Goal: Check status

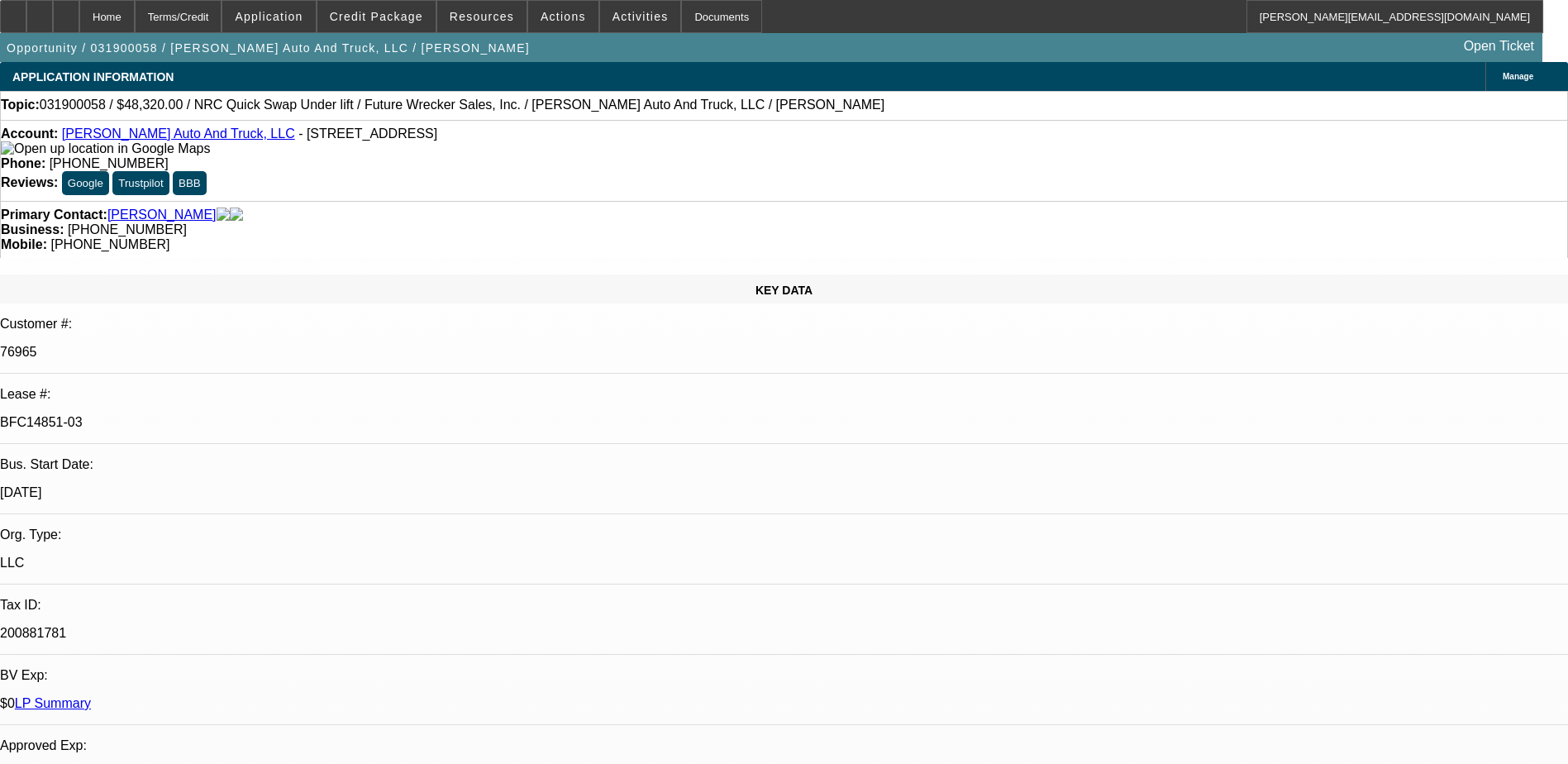
select select "0"
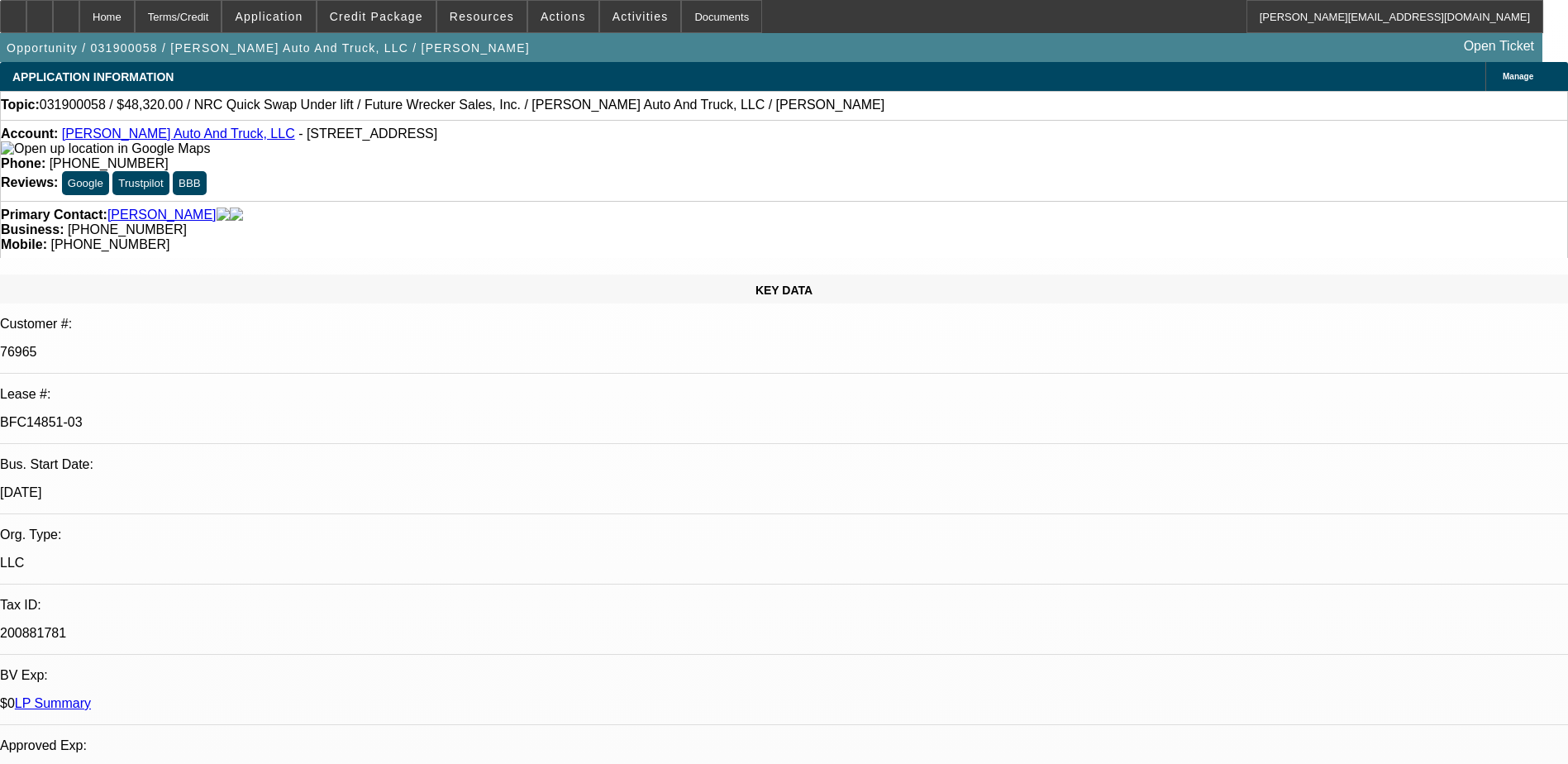
select select "0"
select select "2"
select select "0"
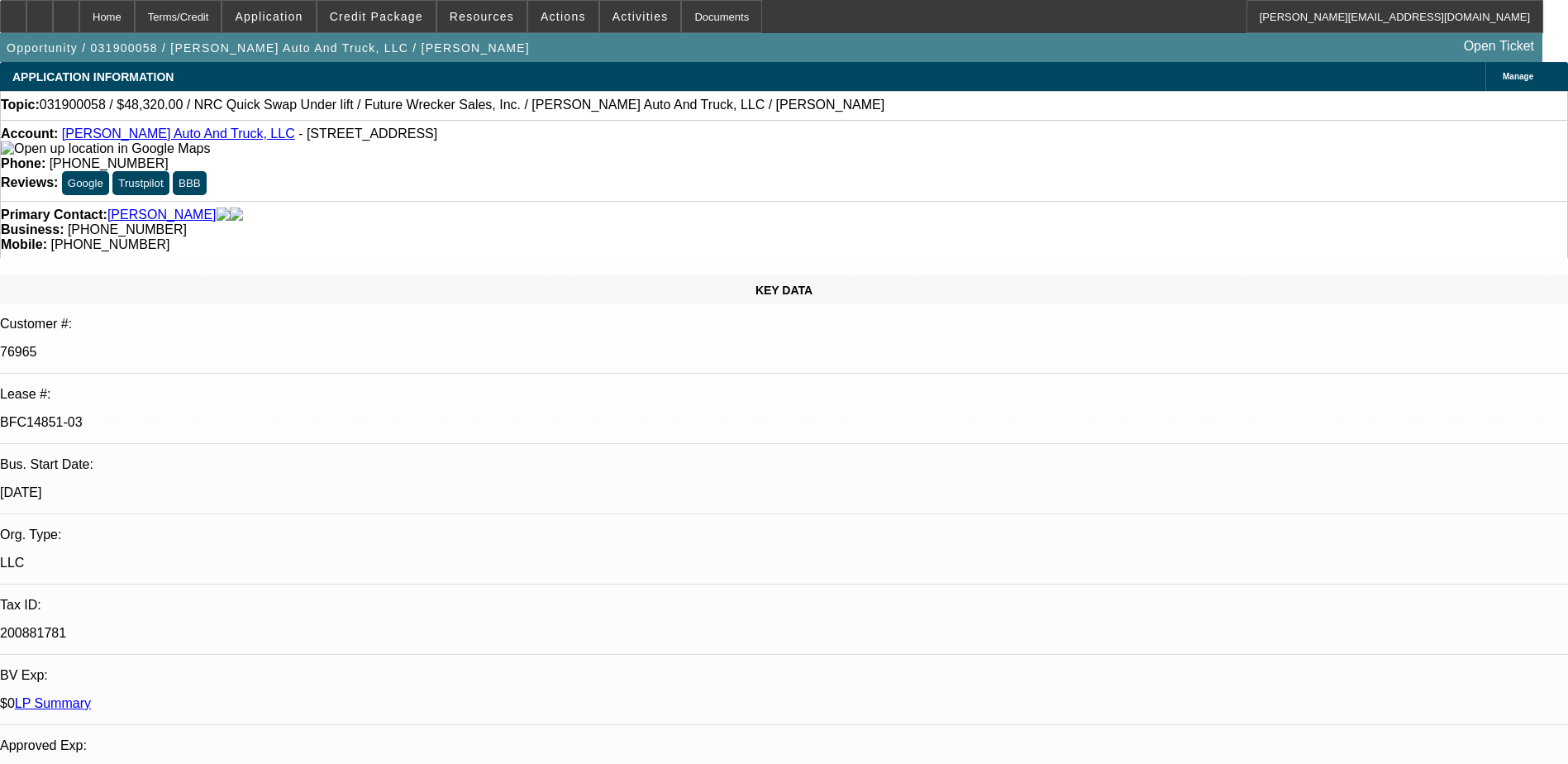
select select "0"
select select "1"
select select "6"
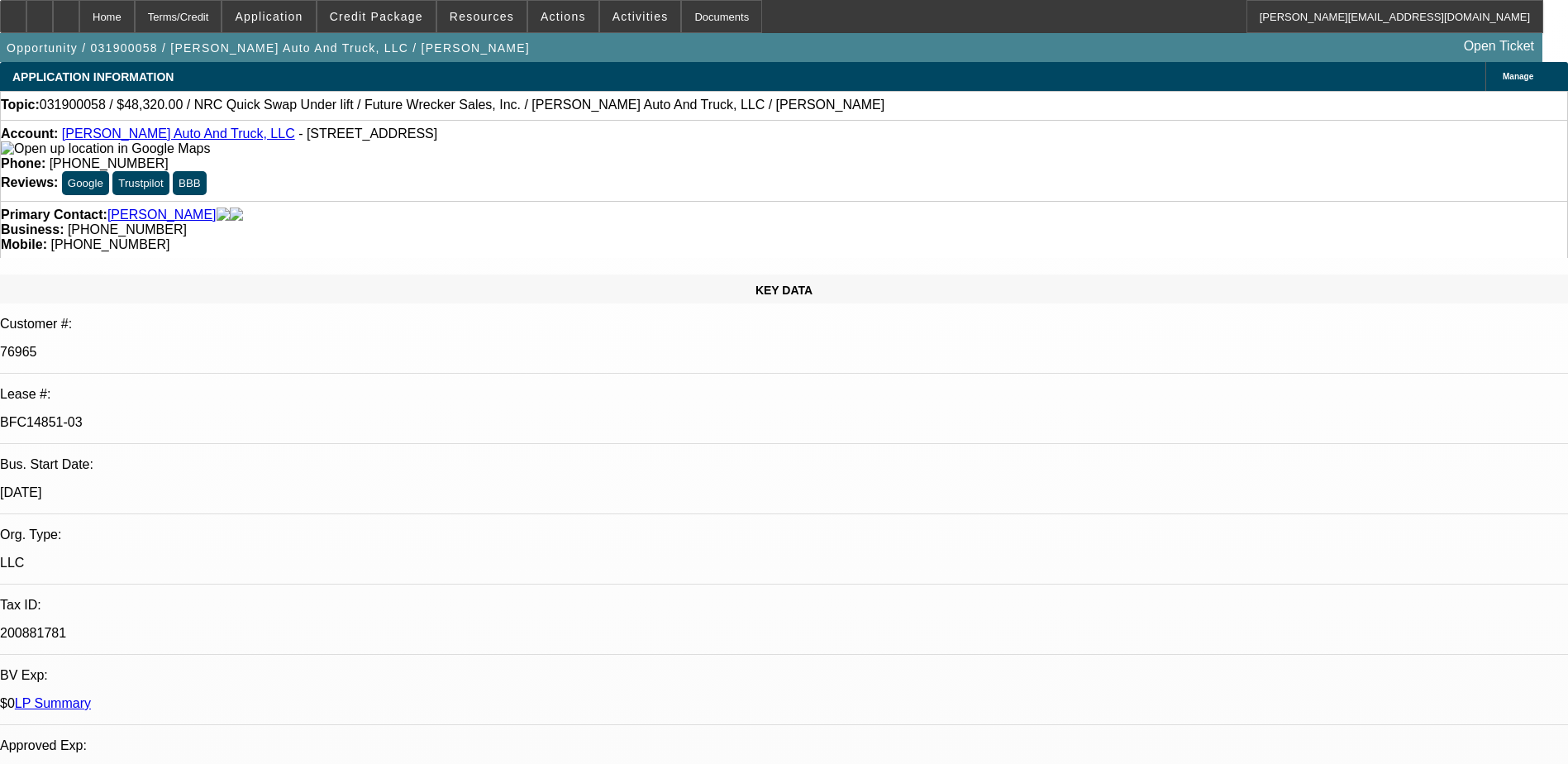
select select "1"
select select "6"
select select "1"
select select "2"
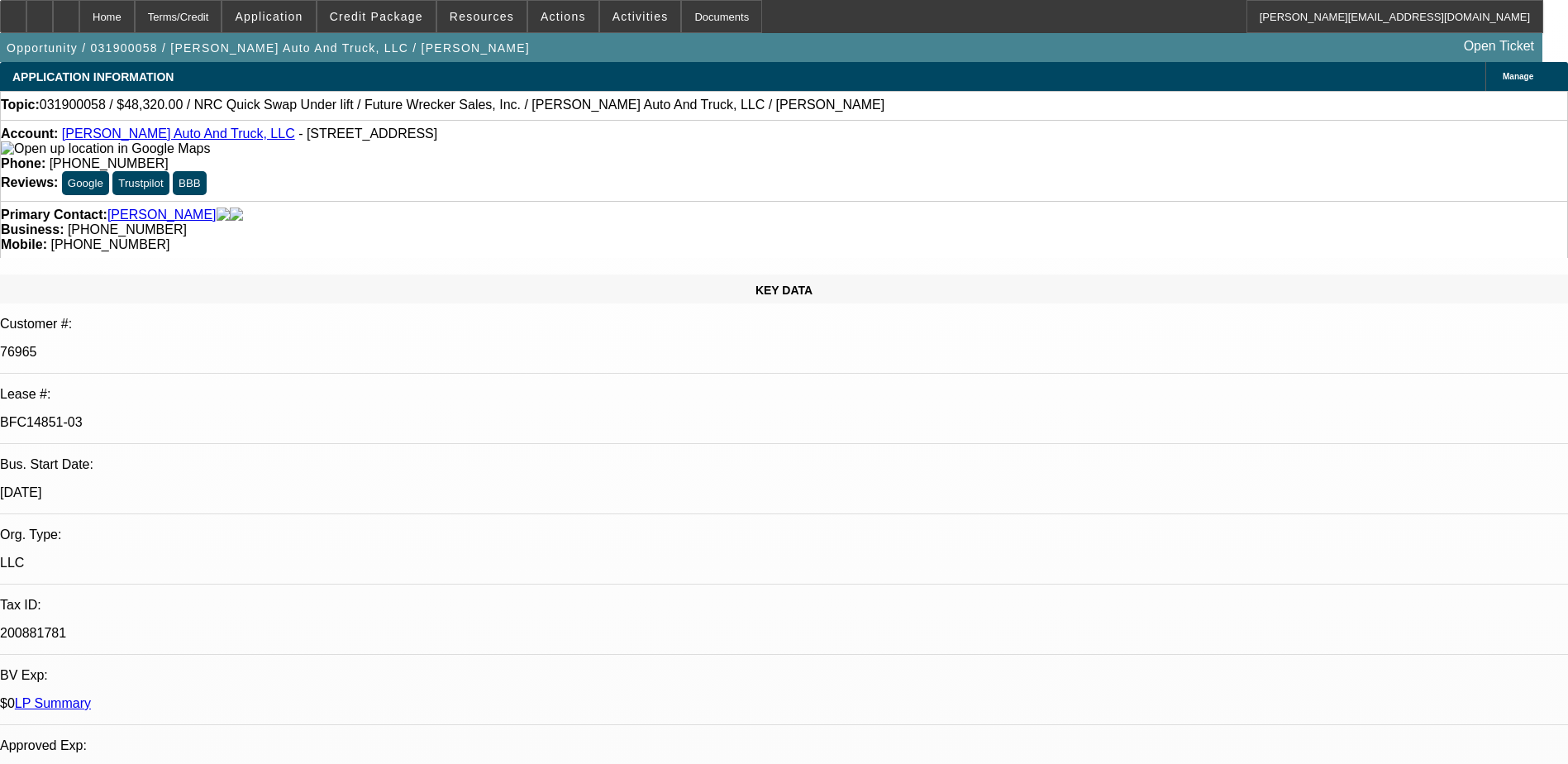
select select "6"
select select "1"
select select "6"
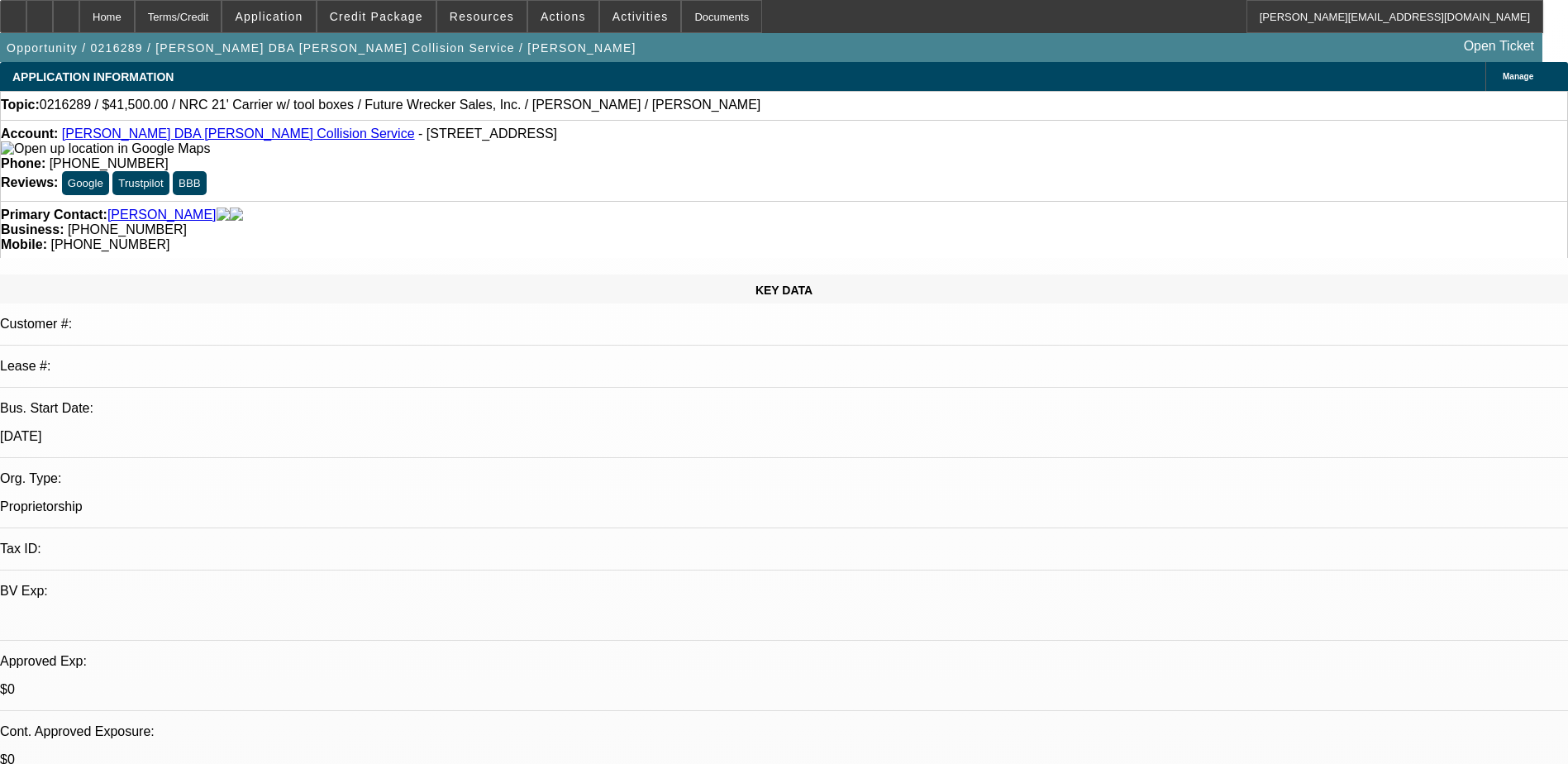
select select "0"
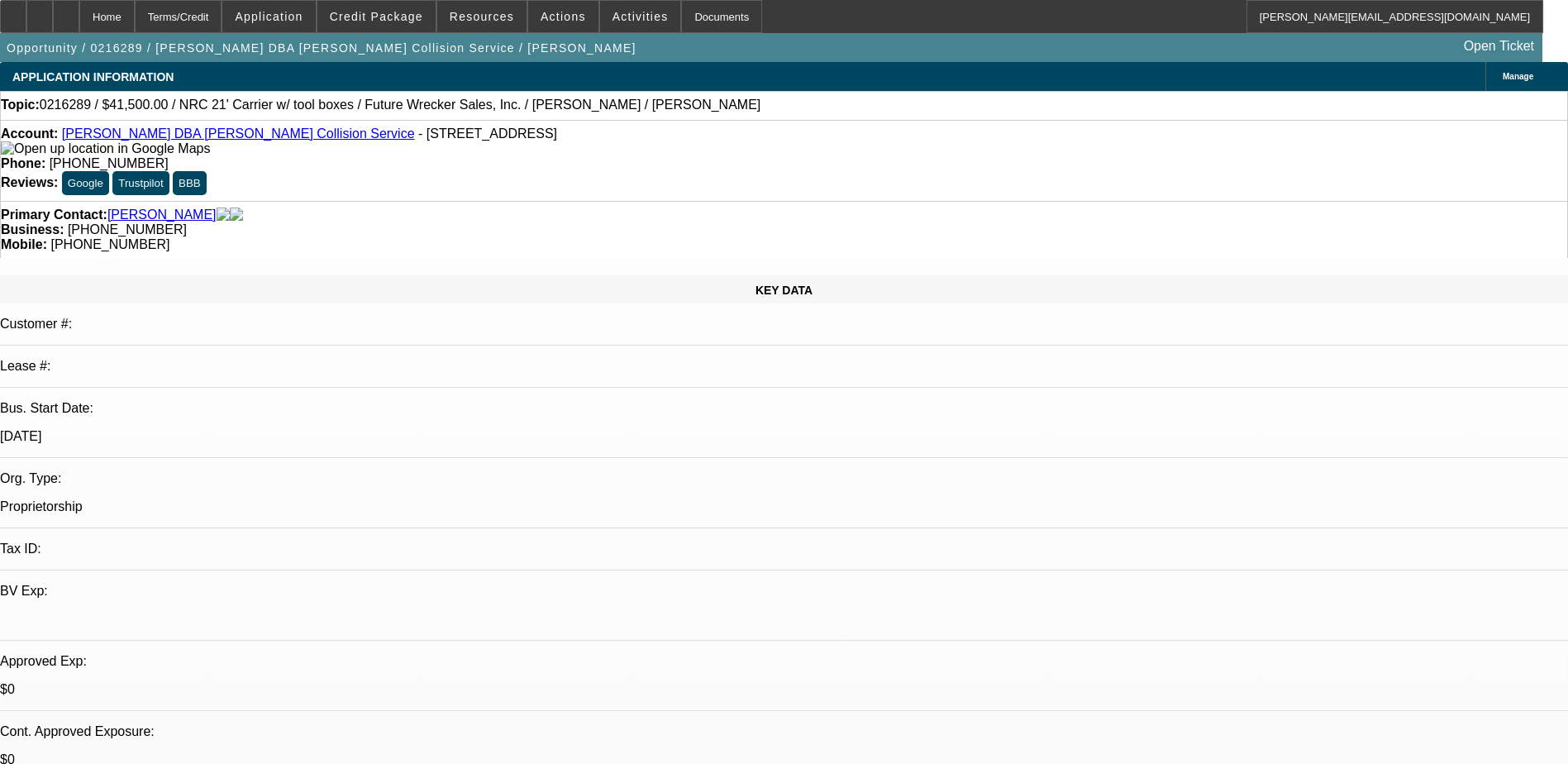
select select "0"
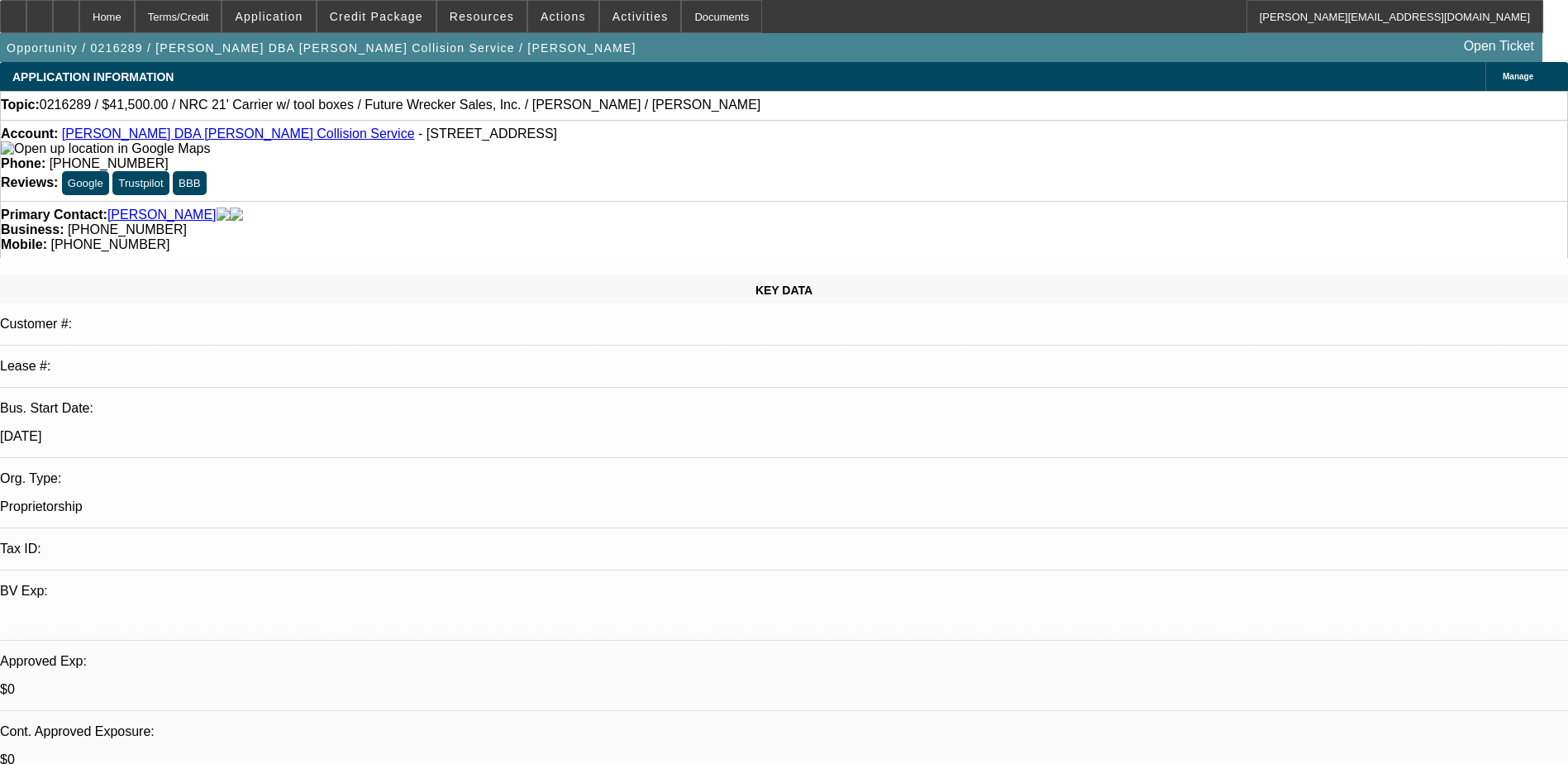
select select "0"
select select "1"
select select "2"
select select "6"
select select "1"
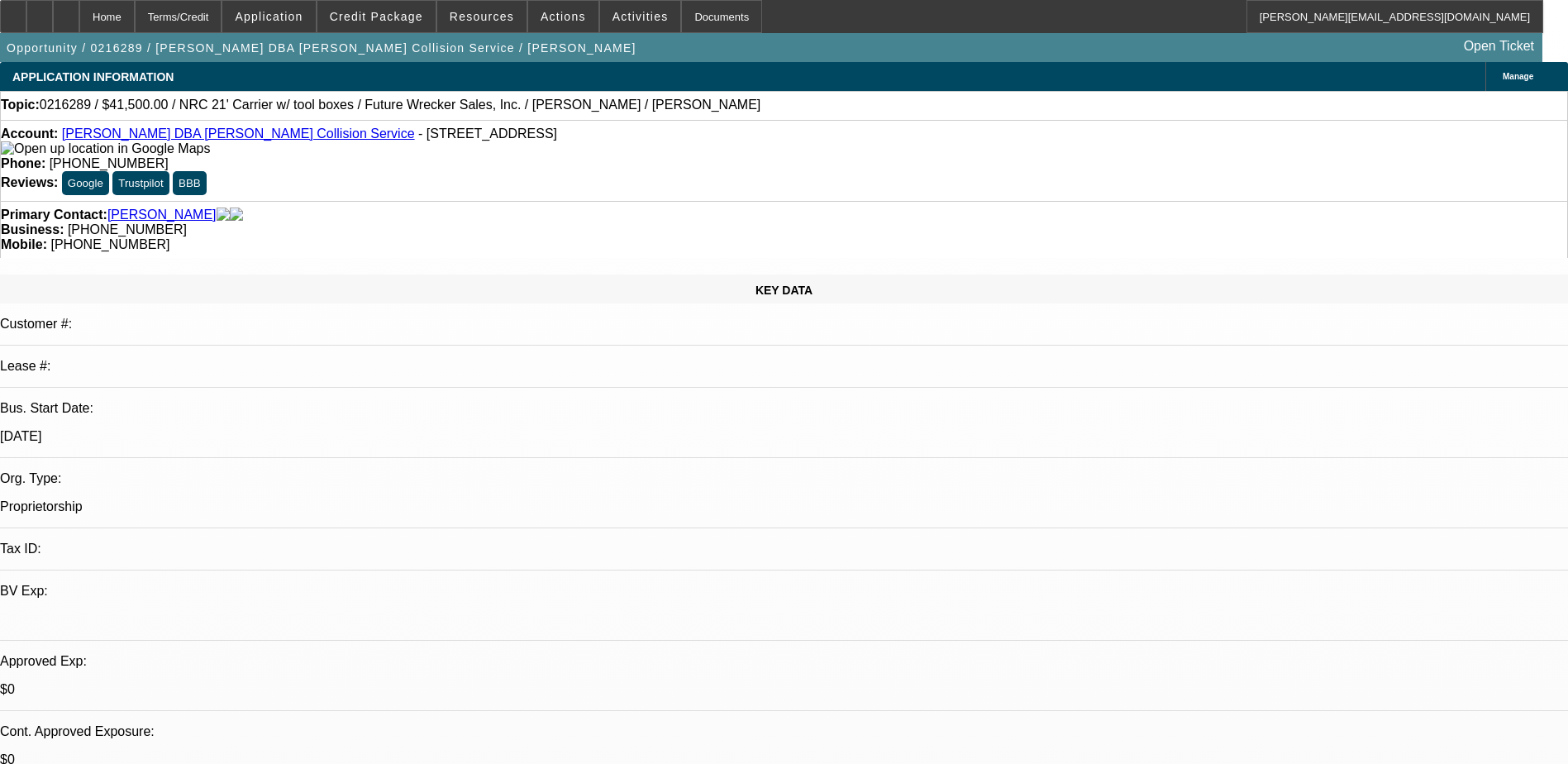
select select "3"
select select "6"
select select "1"
select select "3"
select select "6"
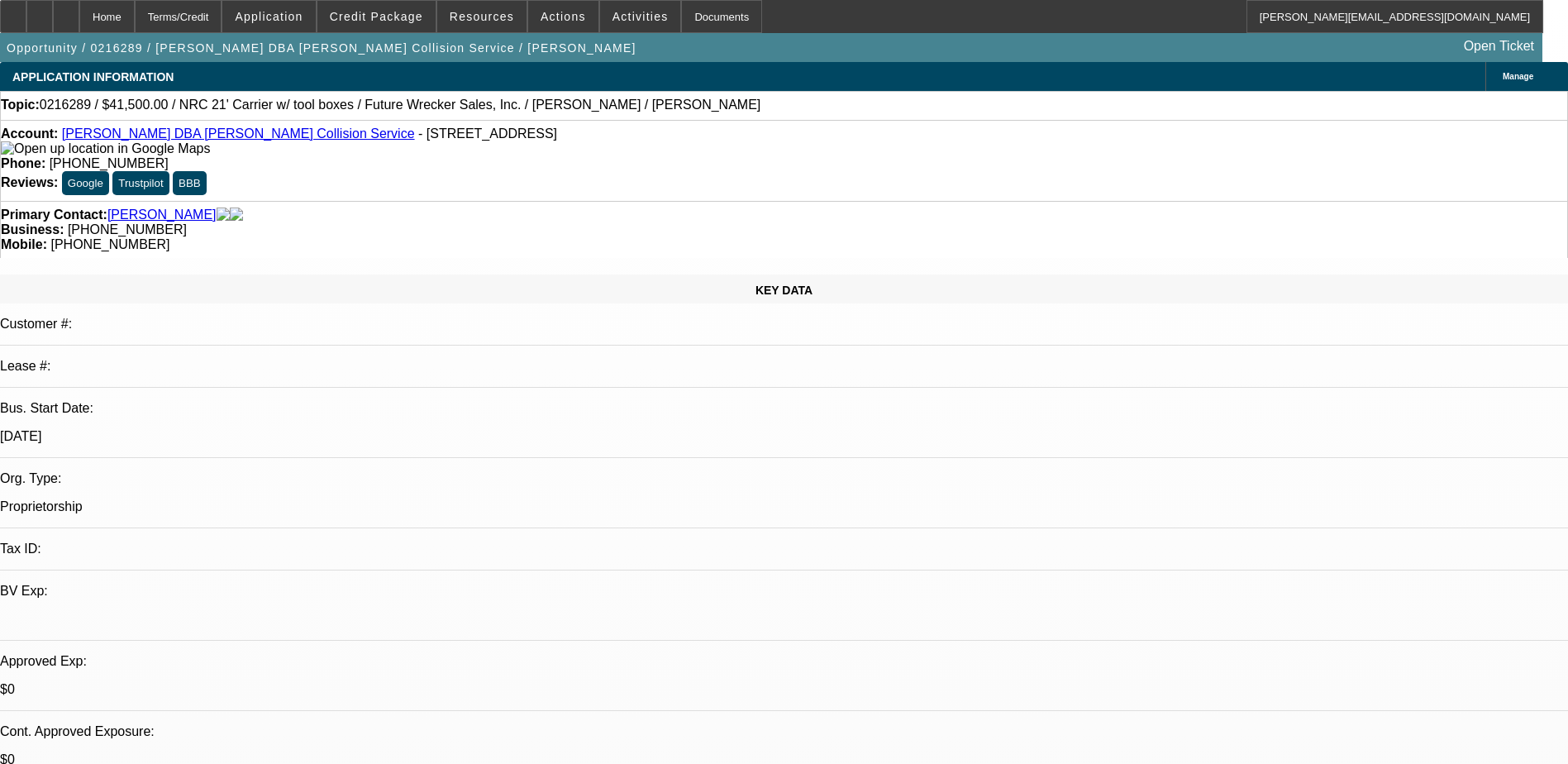
select select "1"
select select "3"
select select "6"
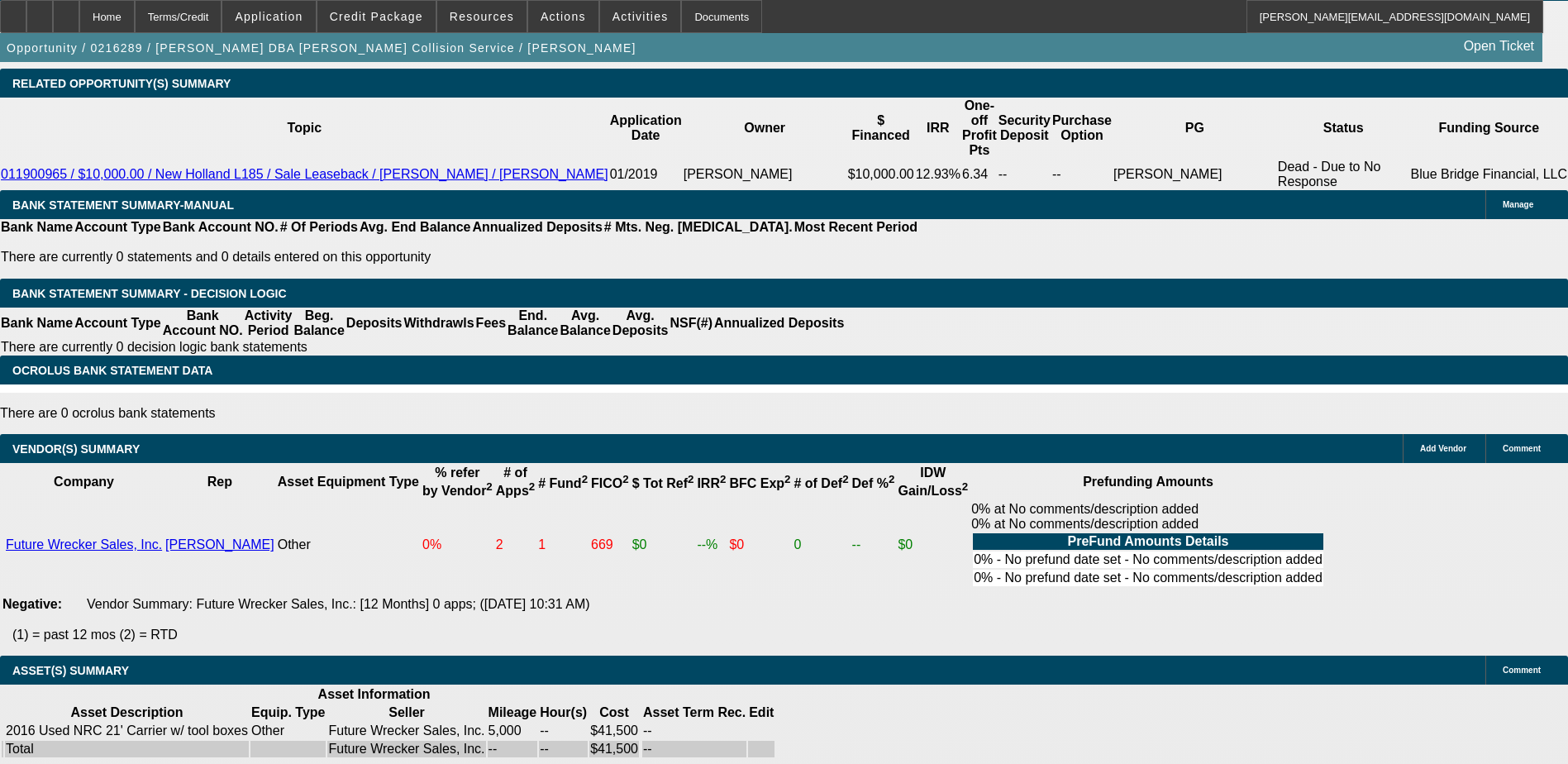
scroll to position [1184, 0]
drag, startPoint x: 1194, startPoint y: 400, endPoint x: 1196, endPoint y: 377, distance: 23.1
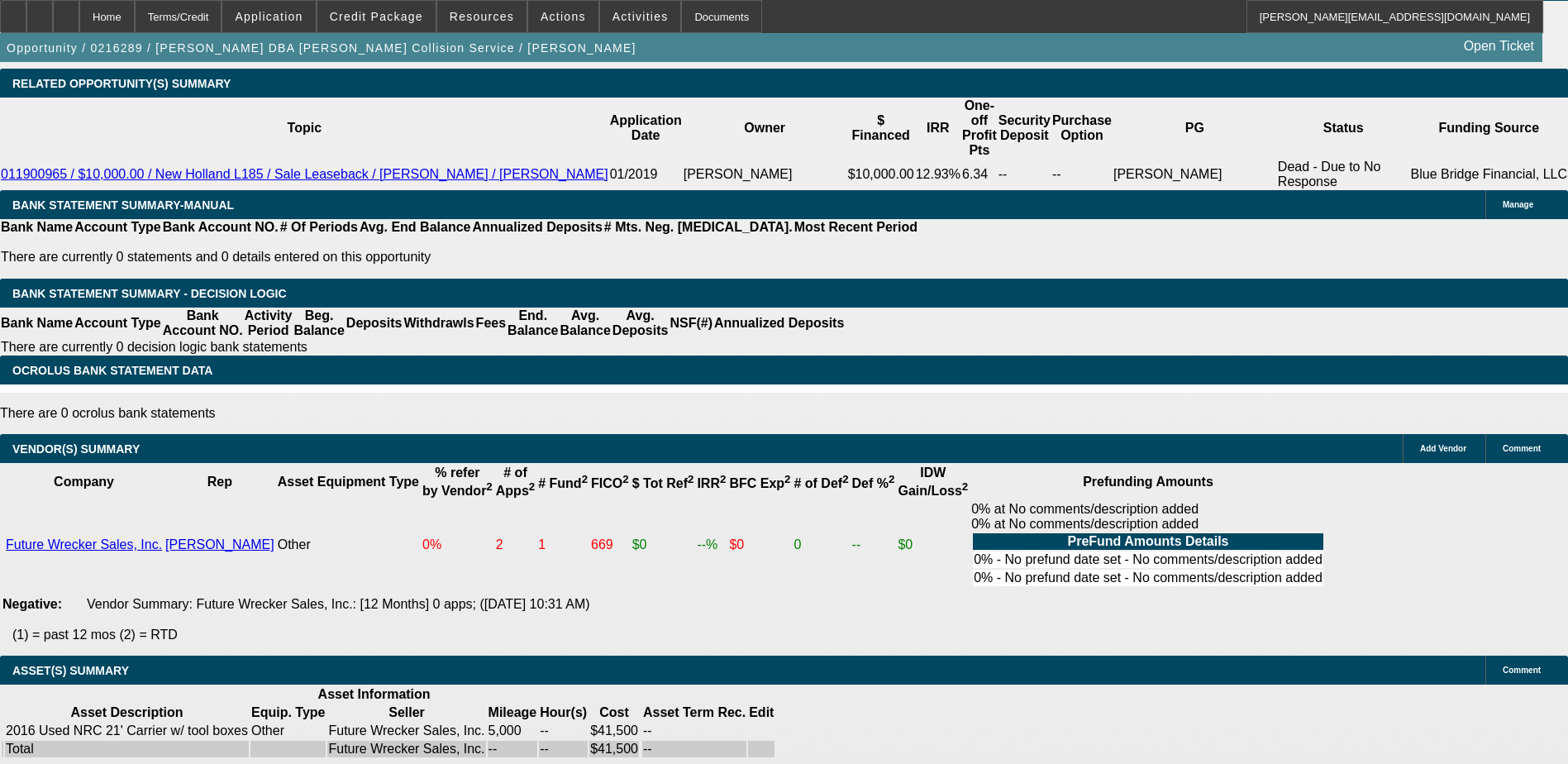
scroll to position [0, 0]
